Goal: Navigation & Orientation: Understand site structure

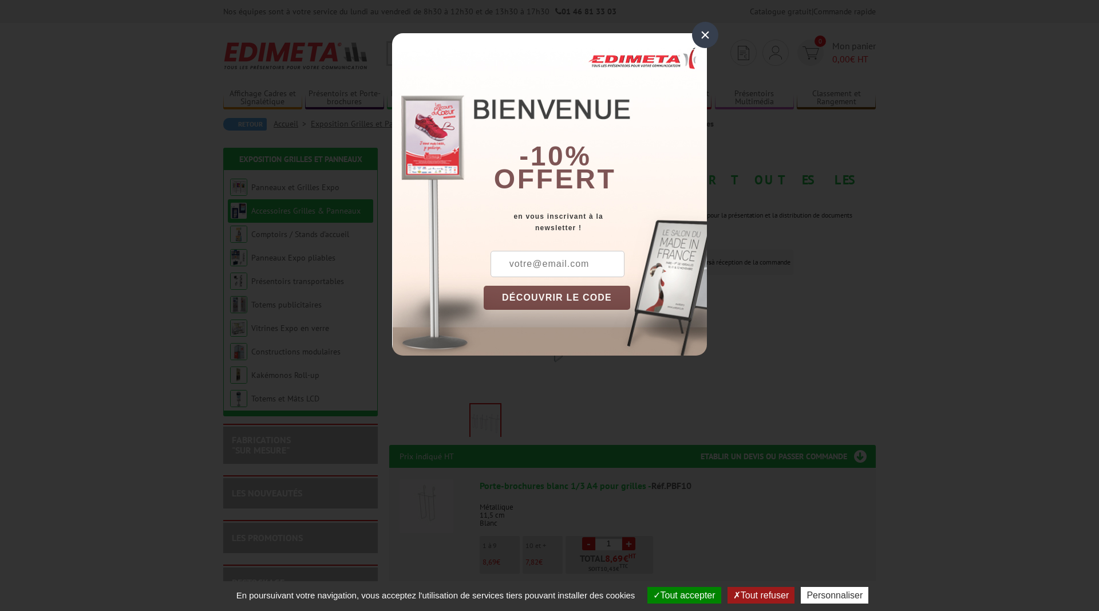
click at [709, 33] on div "×" at bounding box center [705, 35] width 26 height 26
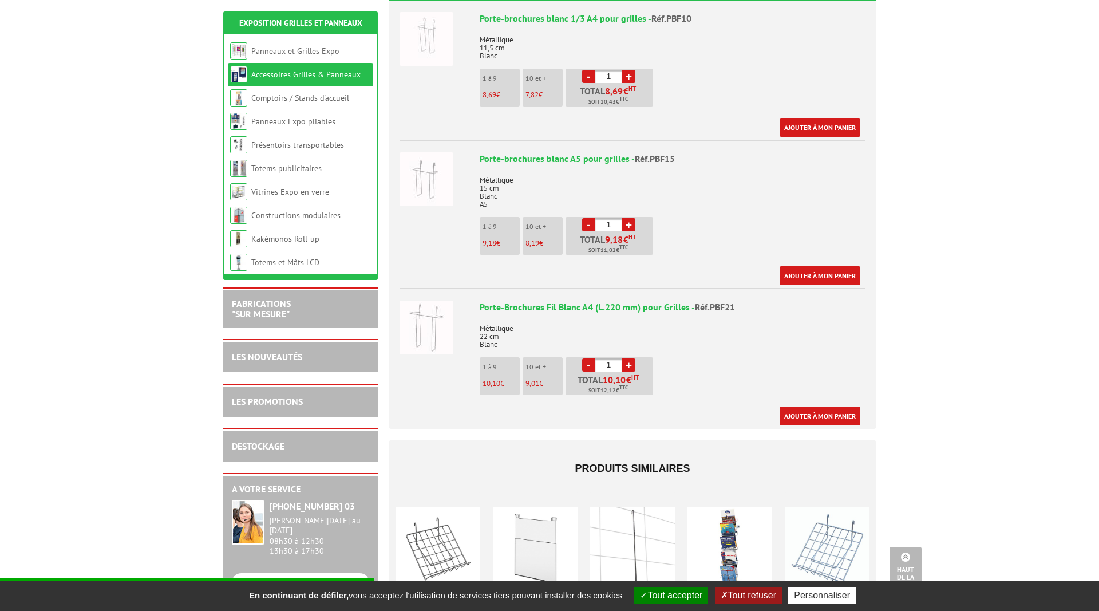
scroll to position [759, 0]
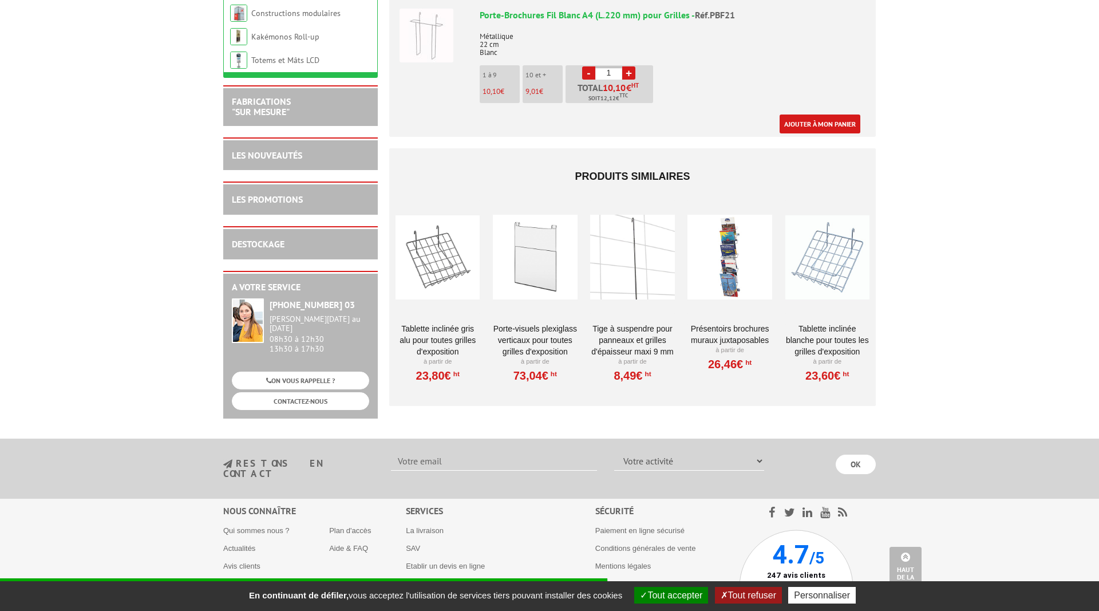
click at [735, 249] on div at bounding box center [730, 257] width 84 height 115
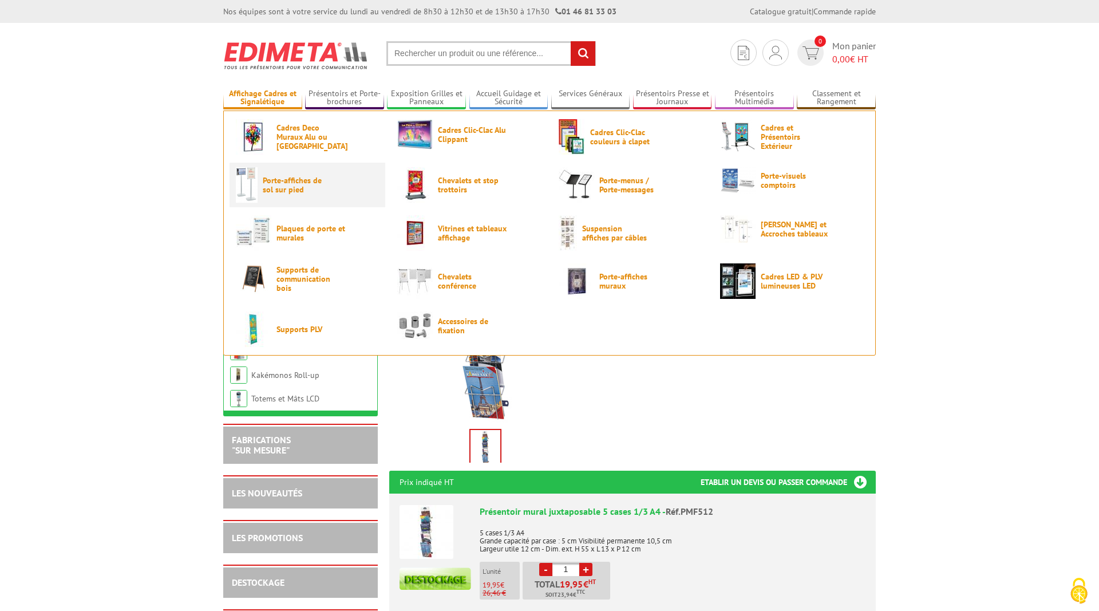
click at [290, 192] on span "Porte-affiches de sol sur pied" at bounding box center [297, 185] width 69 height 18
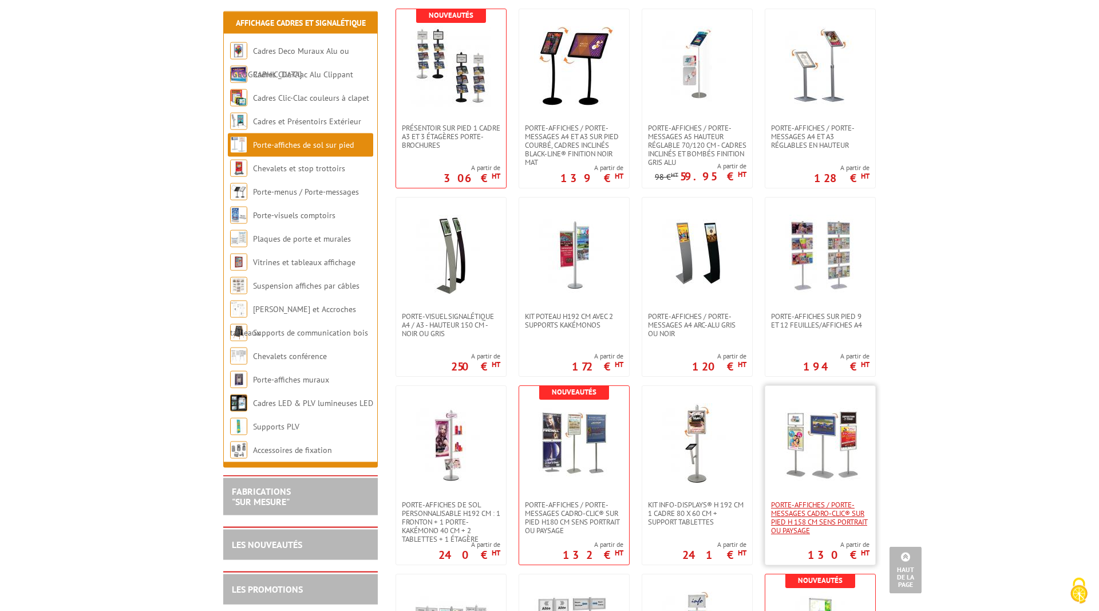
scroll to position [1343, 0]
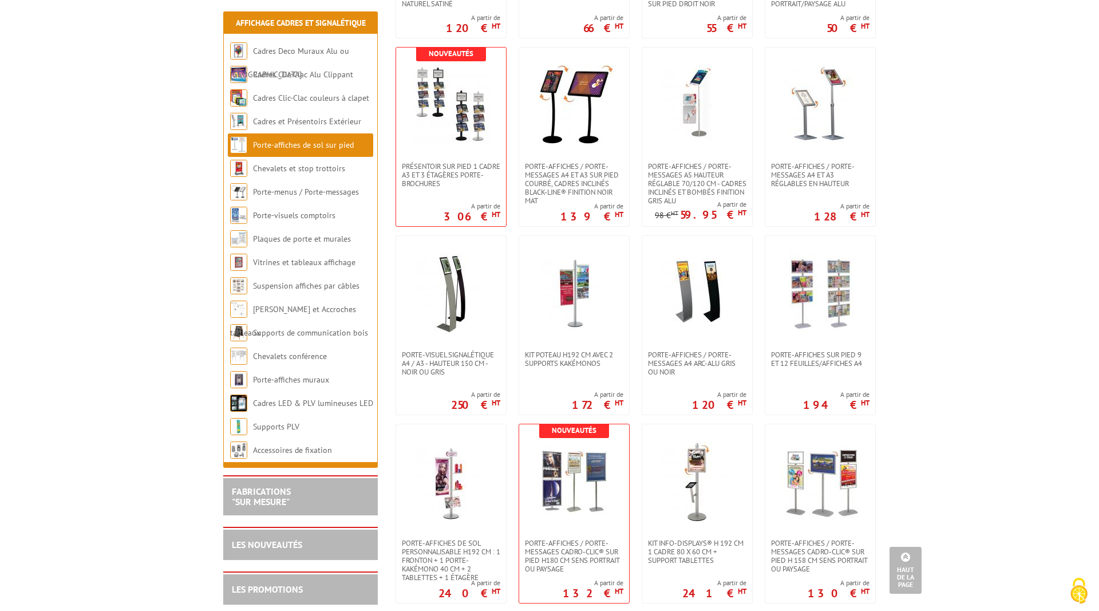
click at [905, 572] on link "Haut de la page" at bounding box center [906, 570] width 32 height 47
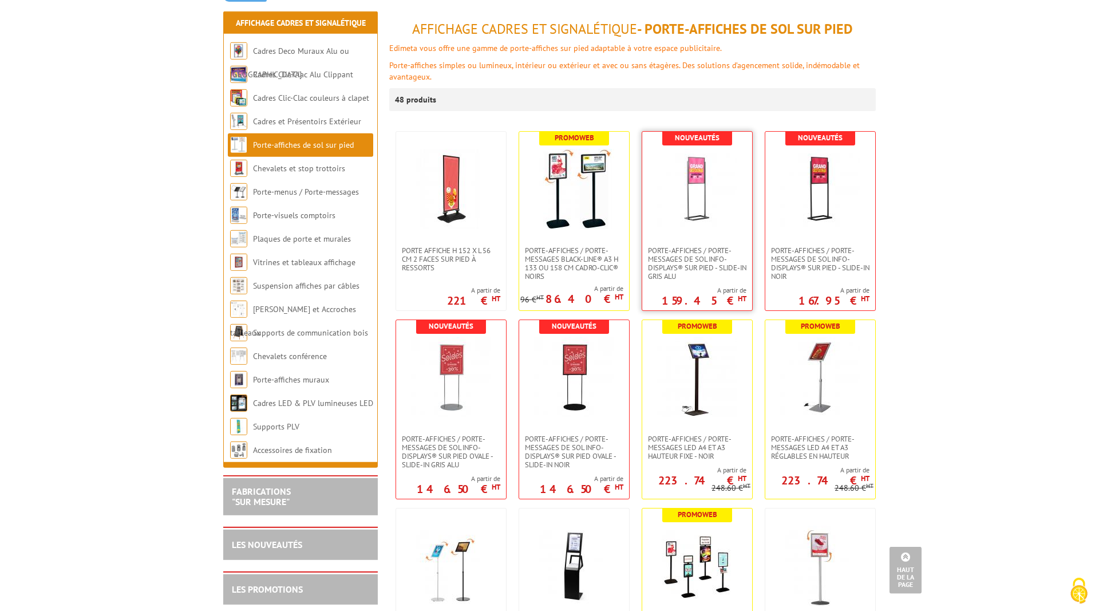
scroll to position [58, 0]
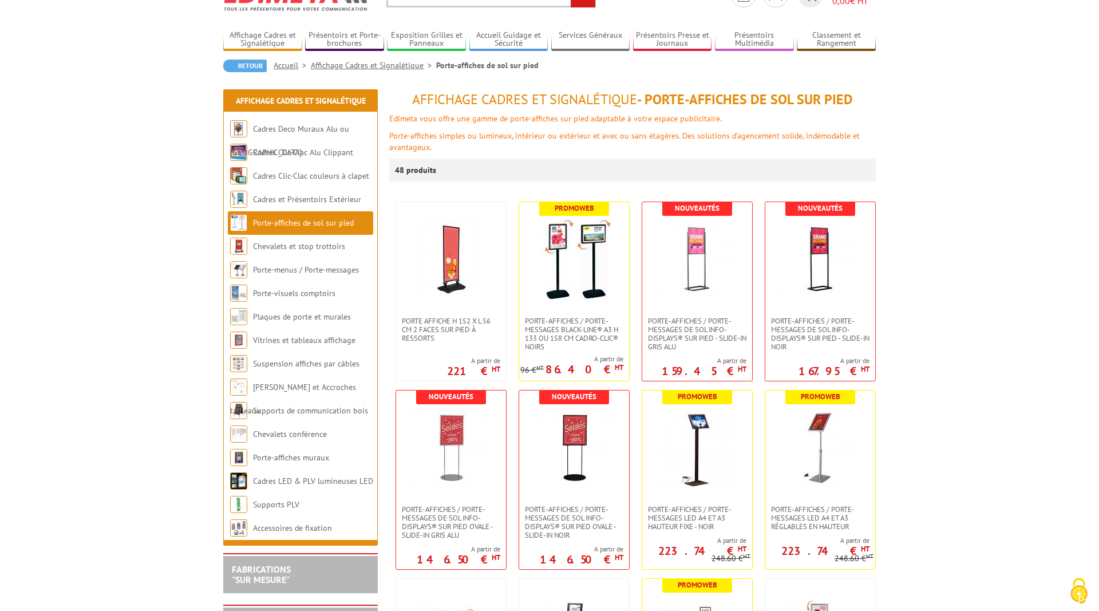
click at [479, 180] on div "48 produits" at bounding box center [632, 170] width 487 height 23
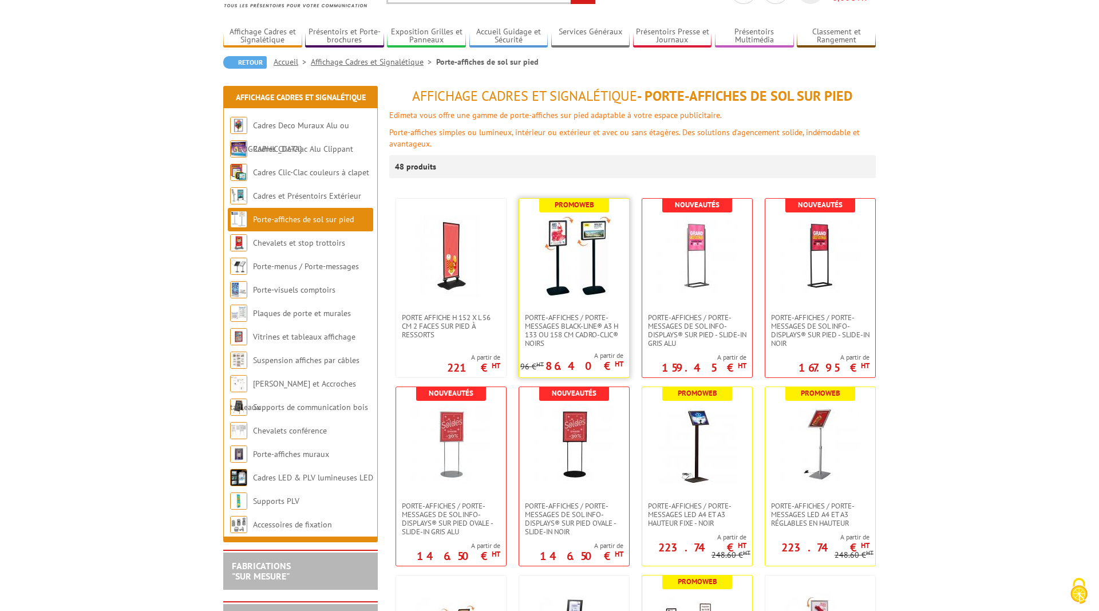
scroll to position [58, 0]
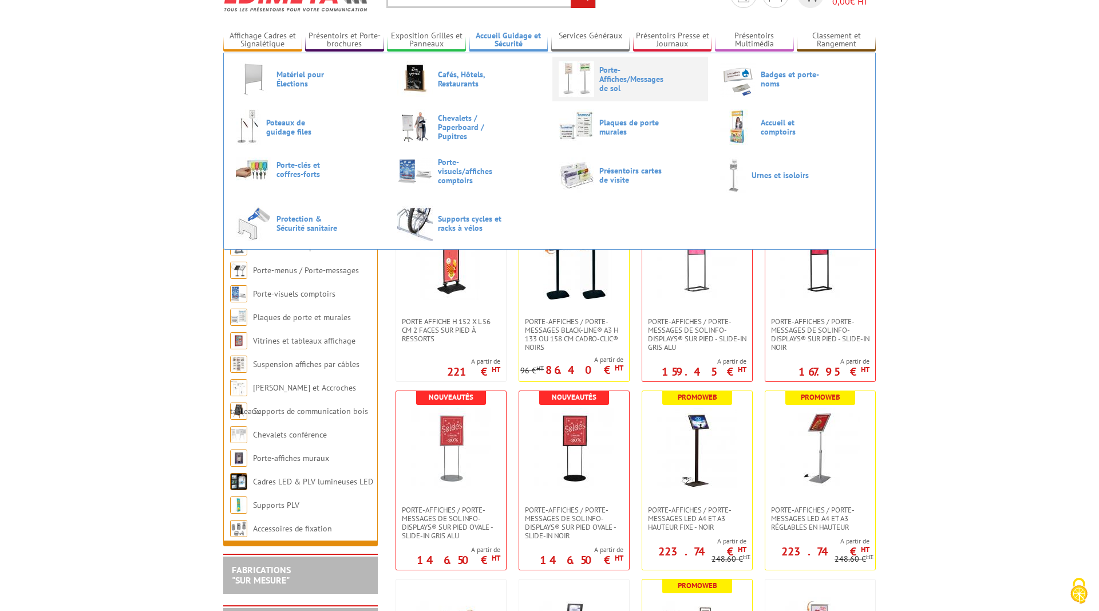
click at [648, 80] on span "Porte-Affiches/Messages de sol" at bounding box center [634, 78] width 69 height 27
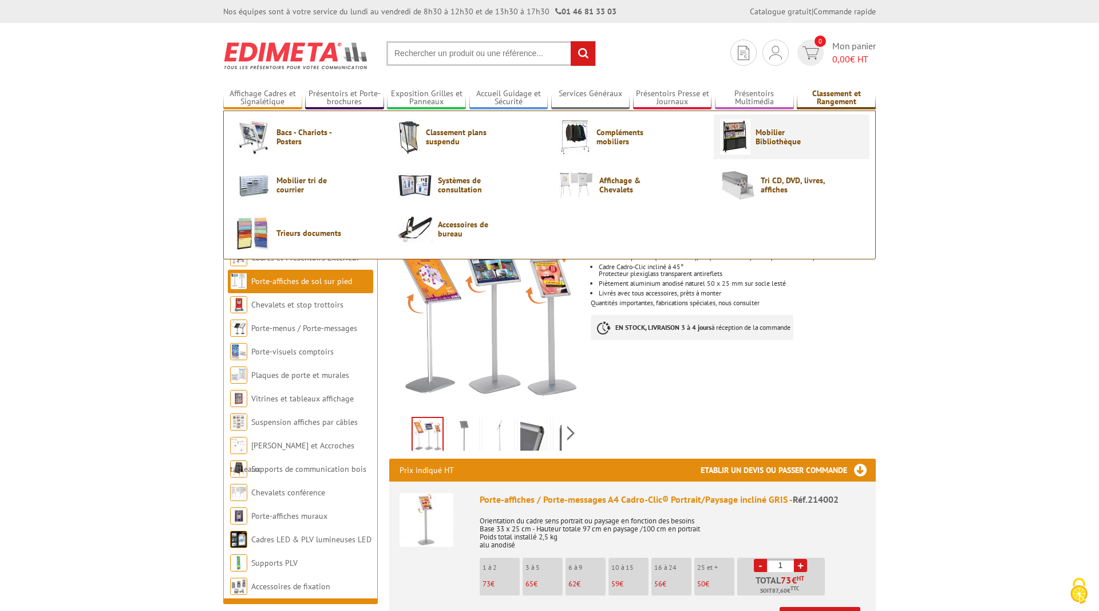
click at [780, 123] on link "Mobilier Bibliothèque" at bounding box center [791, 137] width 143 height 36
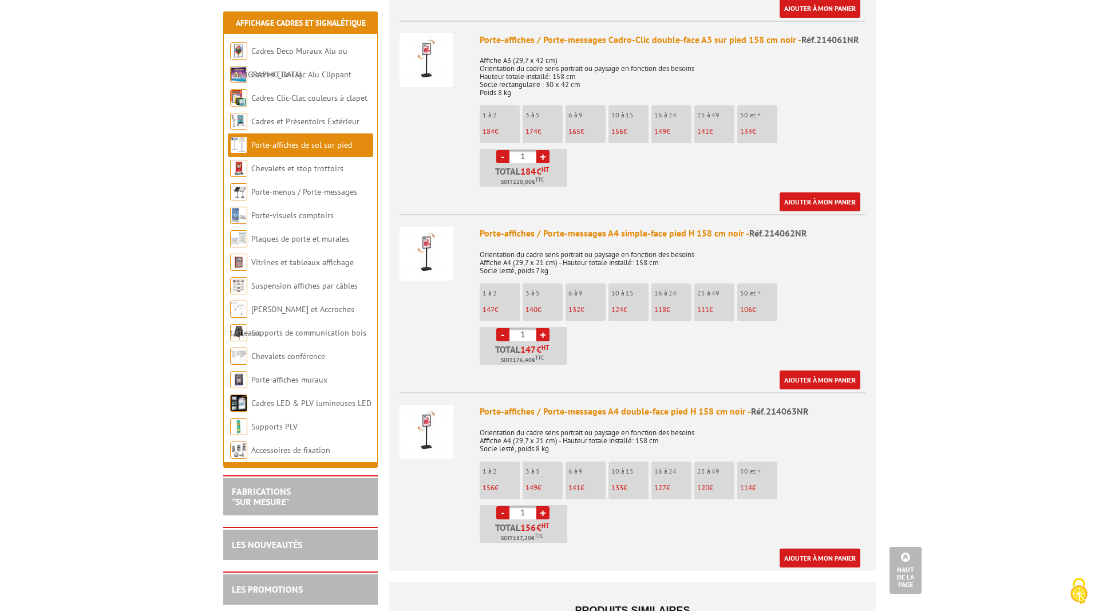
scroll to position [1752, 0]
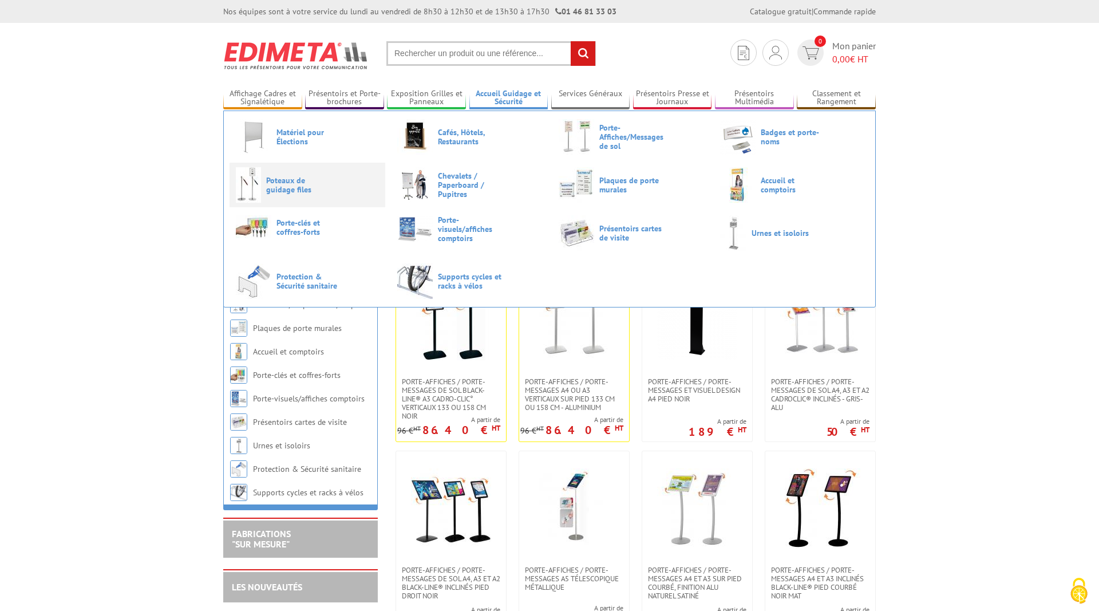
click at [330, 194] on link "Poteaux de guidage files" at bounding box center [307, 185] width 143 height 36
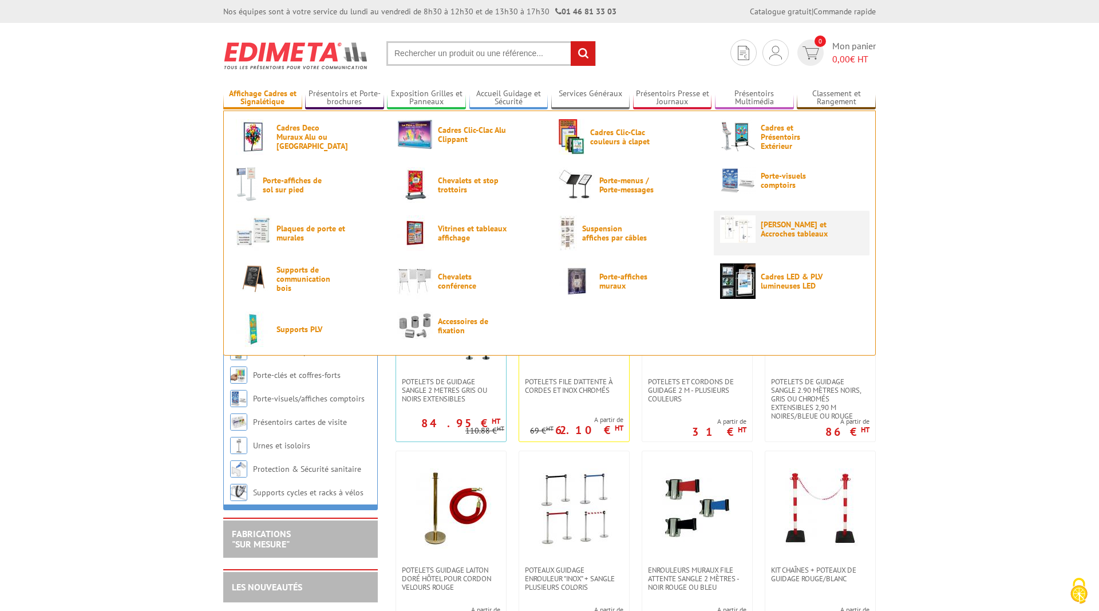
click at [777, 227] on span "[PERSON_NAME] et Accroches tableaux" at bounding box center [795, 229] width 69 height 18
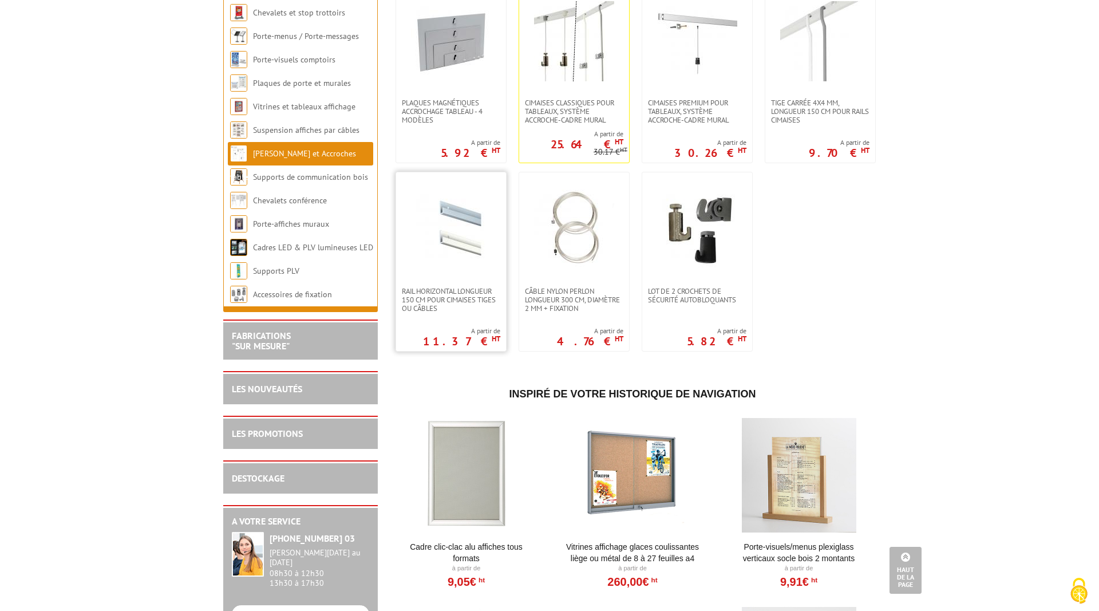
scroll to position [526, 0]
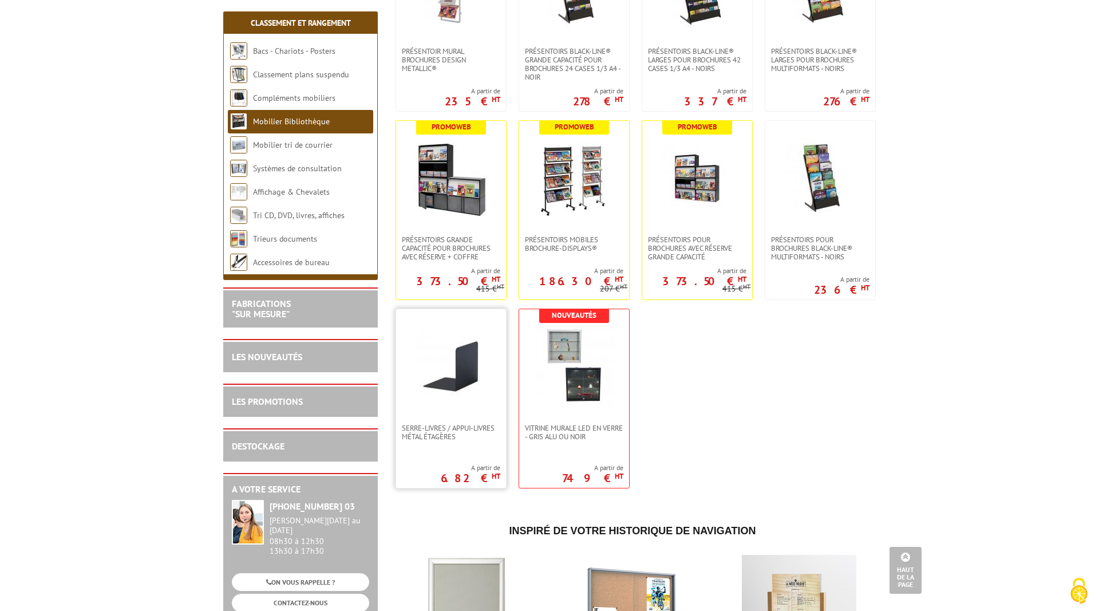
scroll to position [1168, 0]
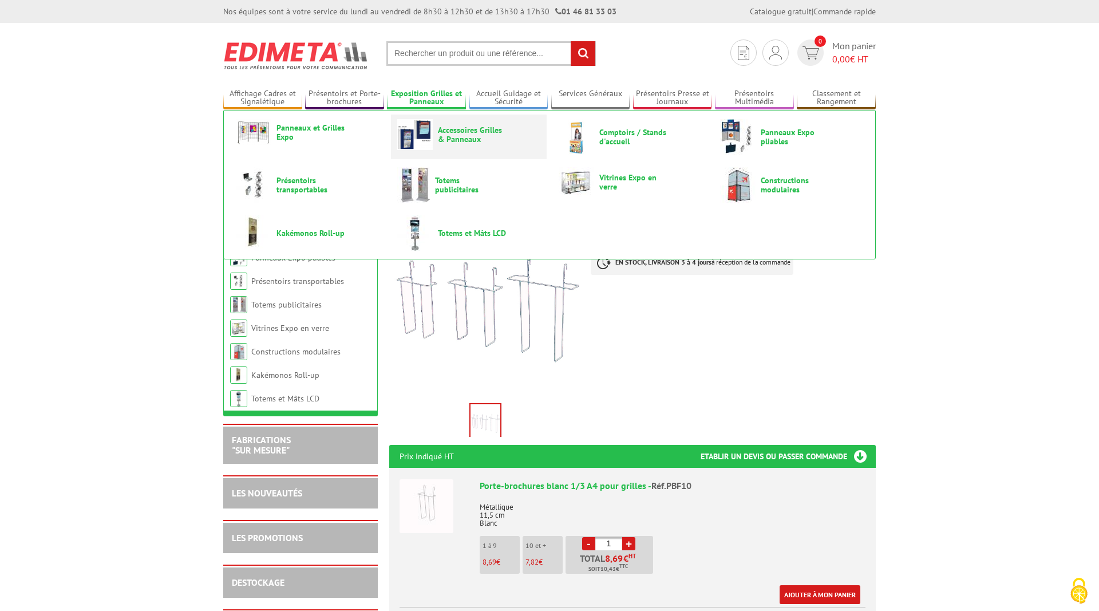
click at [429, 135] on img at bounding box center [415, 134] width 36 height 31
